Goal: Task Accomplishment & Management: Manage account settings

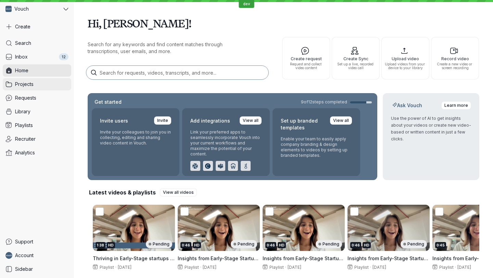
click at [24, 85] on span "Projects" at bounding box center [24, 84] width 18 height 7
